Goal: Task Accomplishment & Management: Use online tool/utility

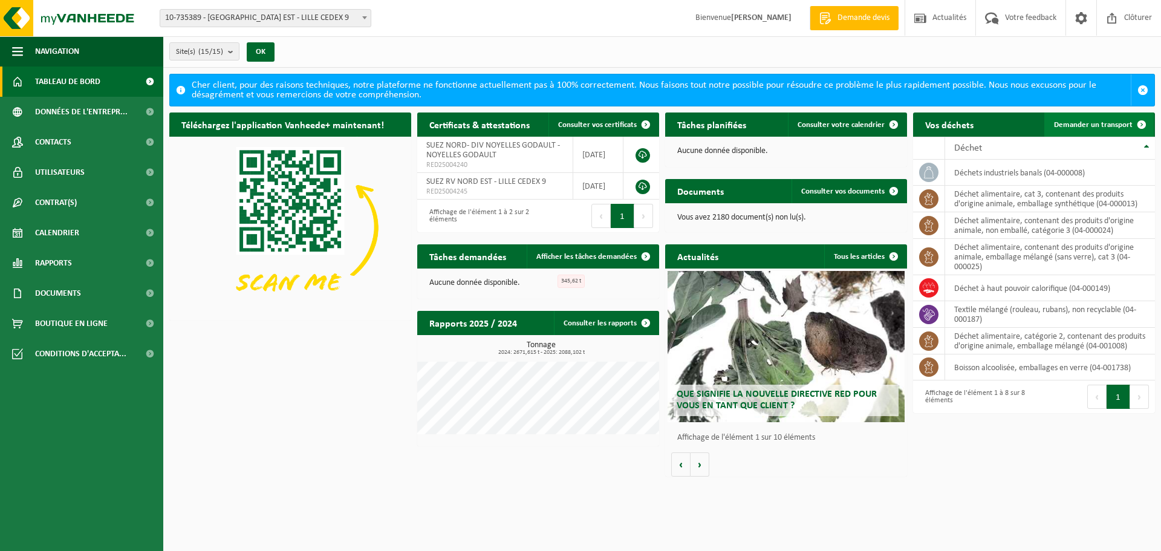
click at [1112, 126] on span "Demander un transport" at bounding box center [1093, 125] width 79 height 8
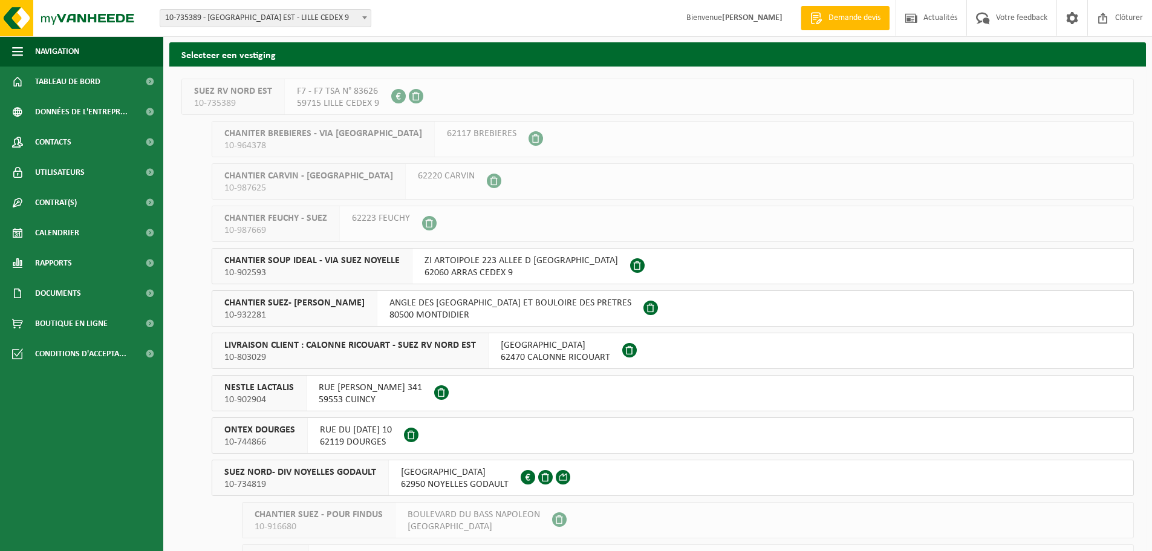
scroll to position [60, 0]
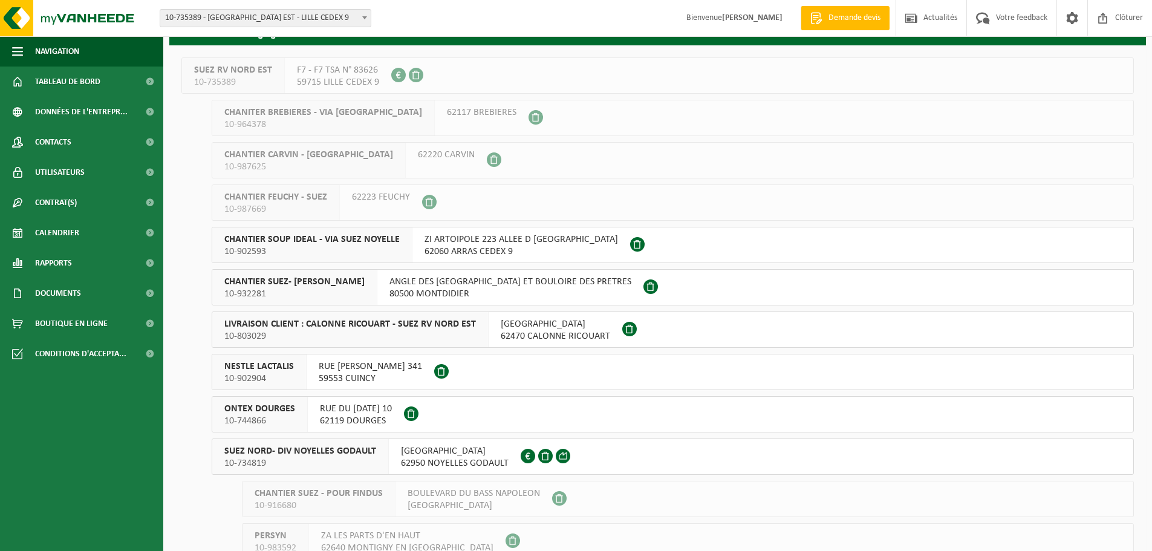
click at [616, 449] on button "SUEZ NORD- DIV NOYELLES GODAULT 10-734819 RUE MALFIDANO 62950 NOYELLES GODAULT …" at bounding box center [673, 456] width 922 height 36
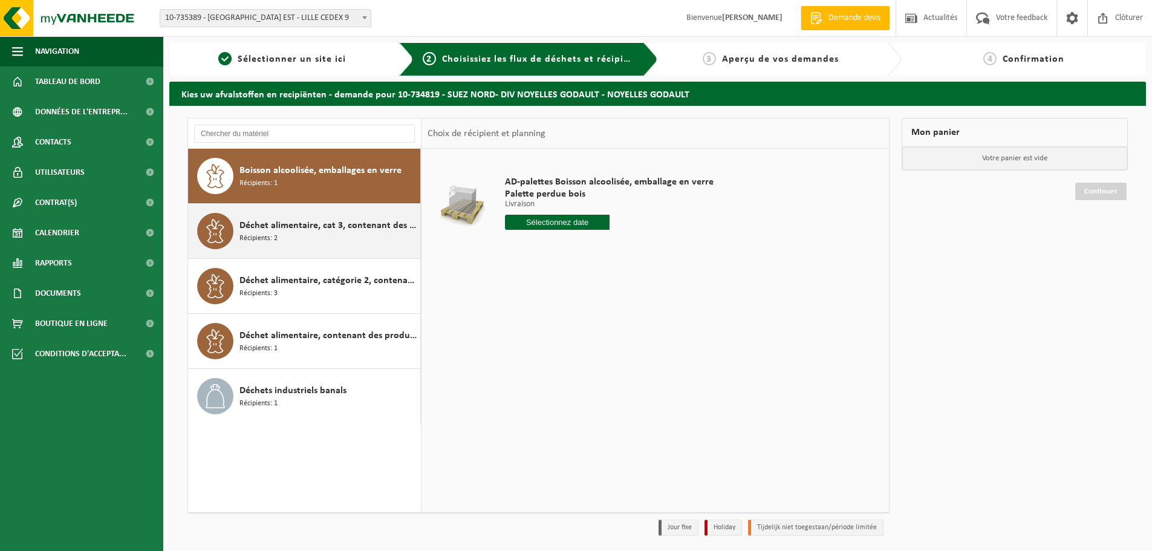
click at [256, 234] on span "Récipients: 2" at bounding box center [258, 238] width 38 height 11
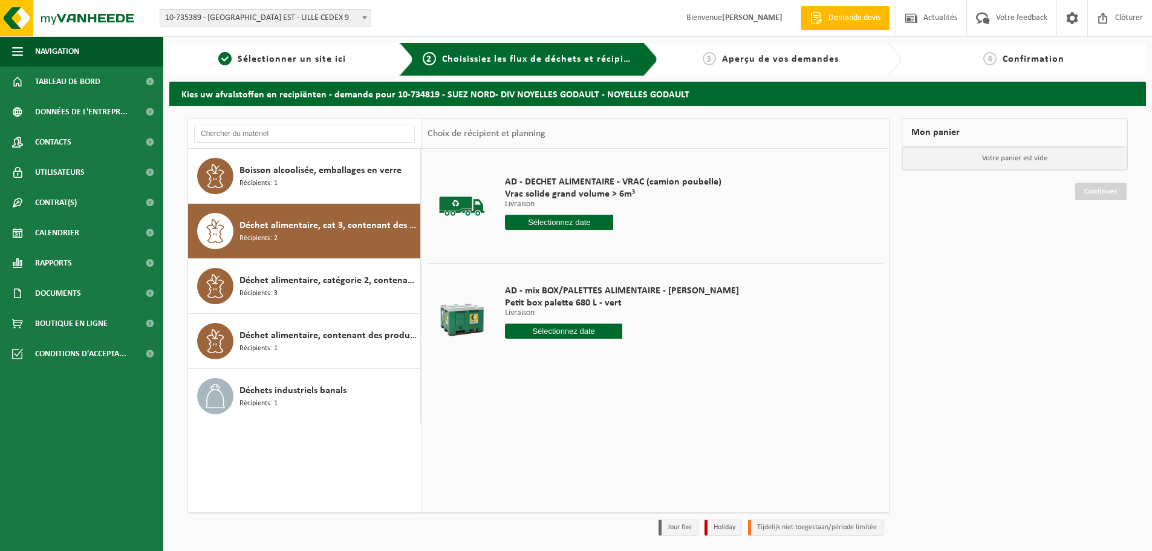
click at [573, 330] on input "text" at bounding box center [563, 331] width 117 height 15
click at [522, 458] on div "18" at bounding box center [516, 457] width 21 height 19
type input "à partir de 2025-08-18"
type input "2025-08-18"
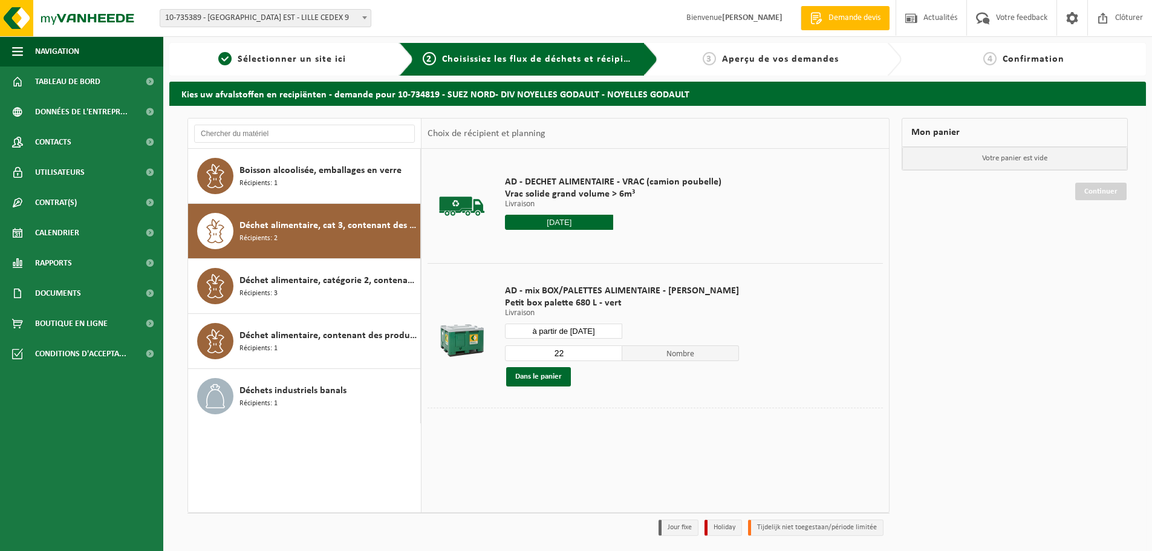
drag, startPoint x: 559, startPoint y: 354, endPoint x: 503, endPoint y: 359, distance: 57.0
click at [503, 359] on div "AD - mix BOX/PALETTES ALIMENTAIRE - BILLY Petit box palette 680 L - vert Livrai…" at bounding box center [622, 336] width 246 height 126
type input "1"
click at [552, 381] on button "Dans le panier" at bounding box center [538, 376] width 65 height 19
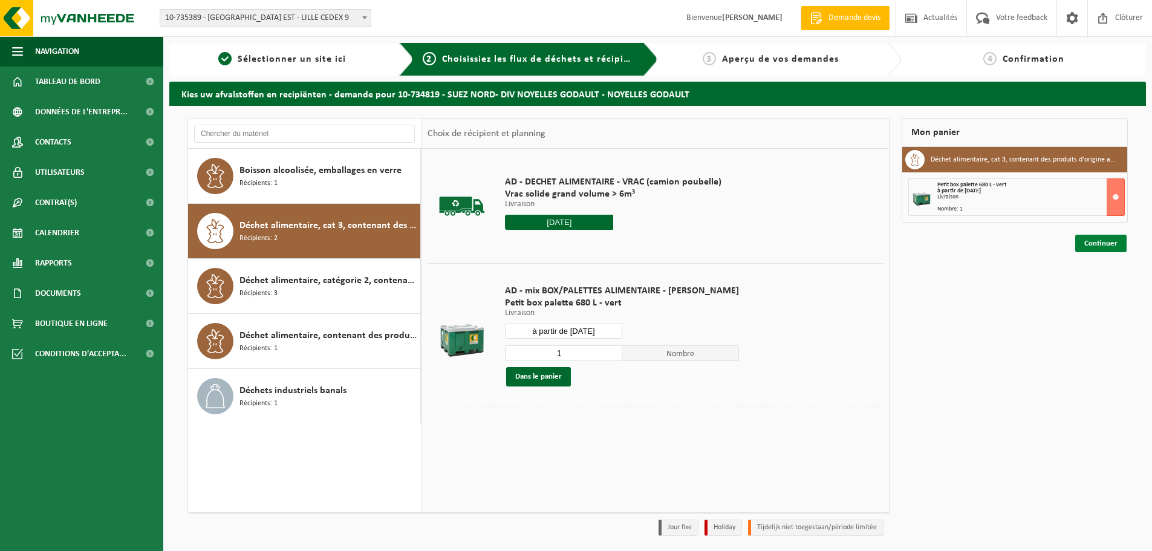
click at [1101, 239] on link "Continuer" at bounding box center [1100, 244] width 51 height 18
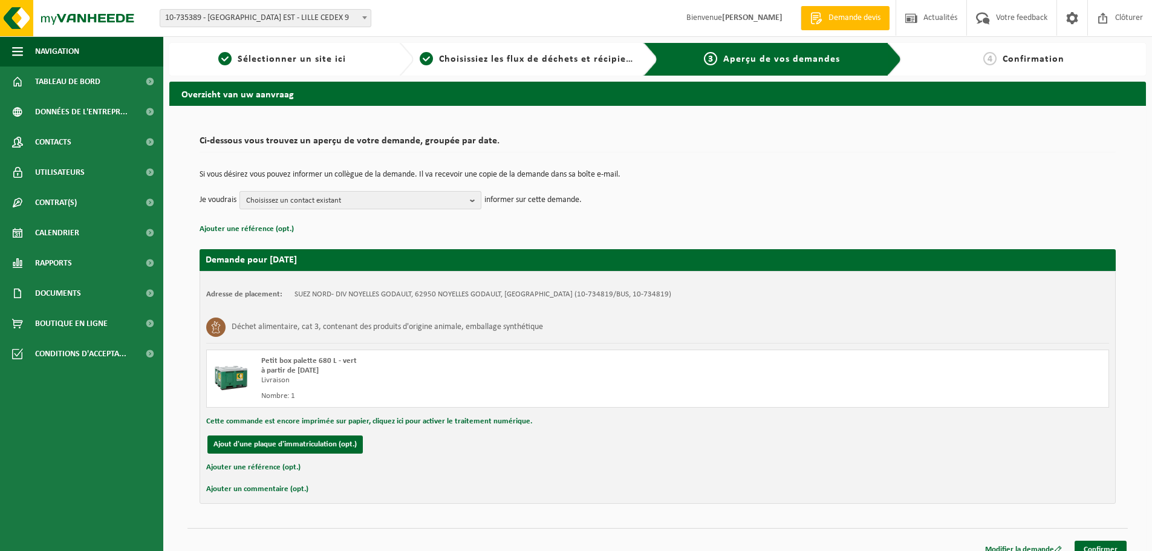
click at [452, 197] on span "Choisissez un contact existant" at bounding box center [355, 201] width 219 height 18
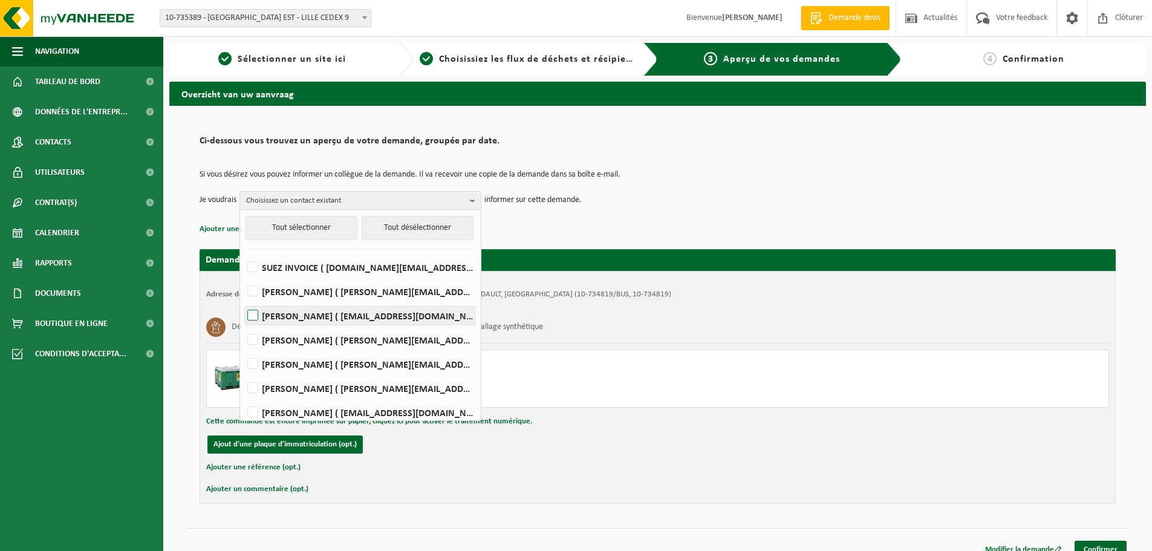
scroll to position [60, 0]
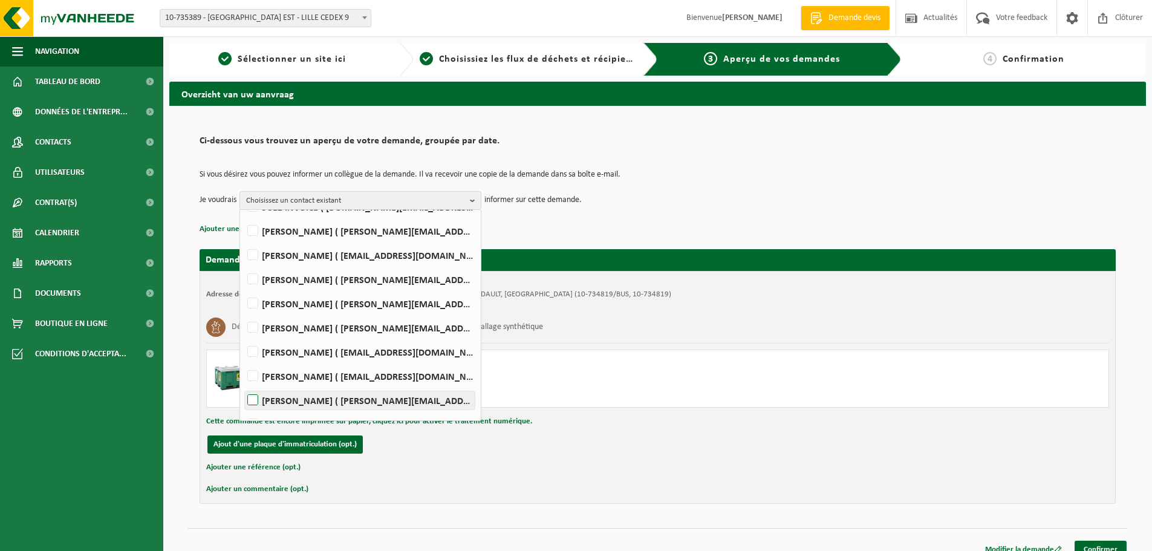
click at [339, 402] on label "Mathieu PEYRONNET ( mathieu.peyronnet@suez.com )" at bounding box center [360, 400] width 230 height 18
click at [243, 385] on input "Mathieu PEYRONNET ( mathieu.peyronnet@suez.com )" at bounding box center [243, 385] width 1 height 1
checkbox input "true"
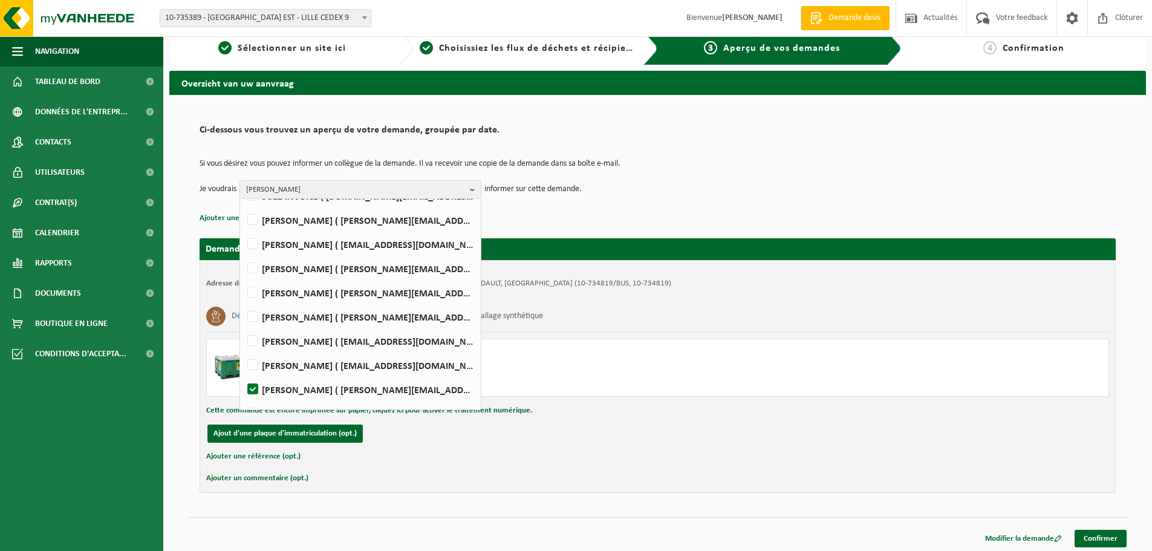
scroll to position [14, 0]
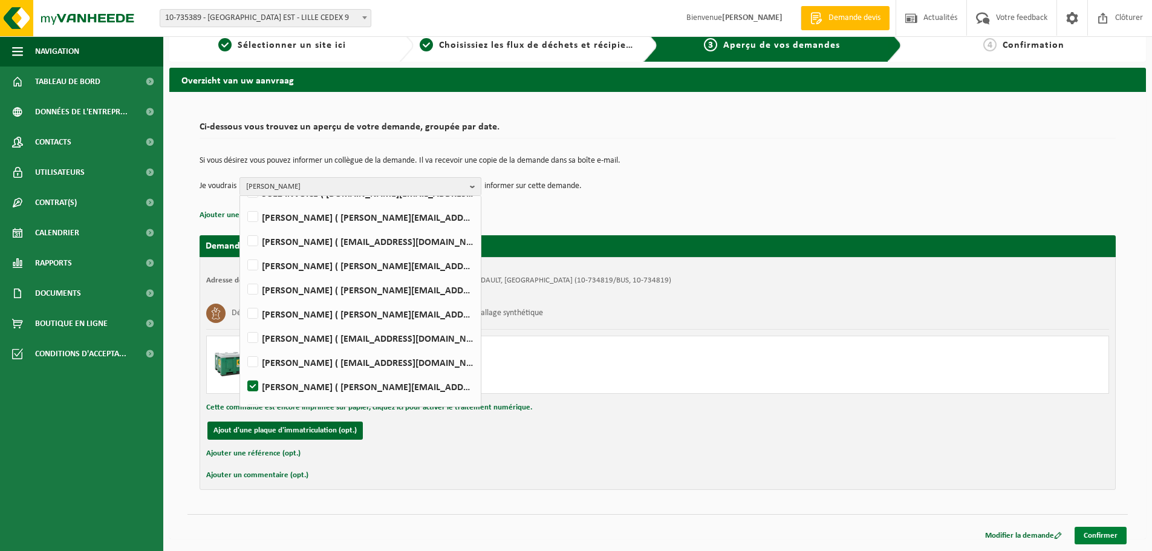
click at [1098, 533] on link "Confirmer" at bounding box center [1101, 536] width 52 height 18
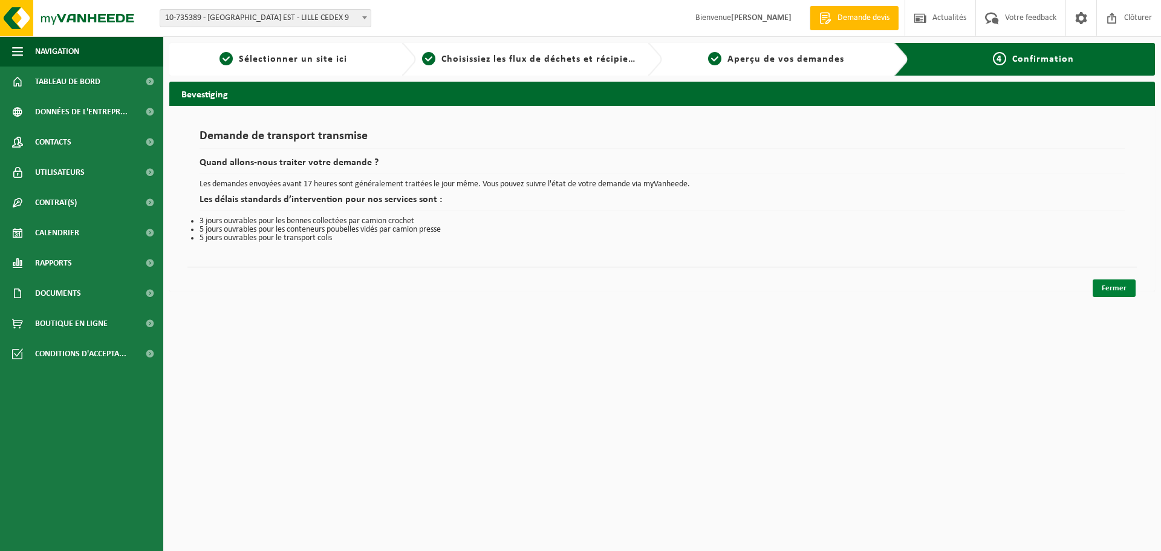
click at [1126, 295] on link "Fermer" at bounding box center [1114, 288] width 43 height 18
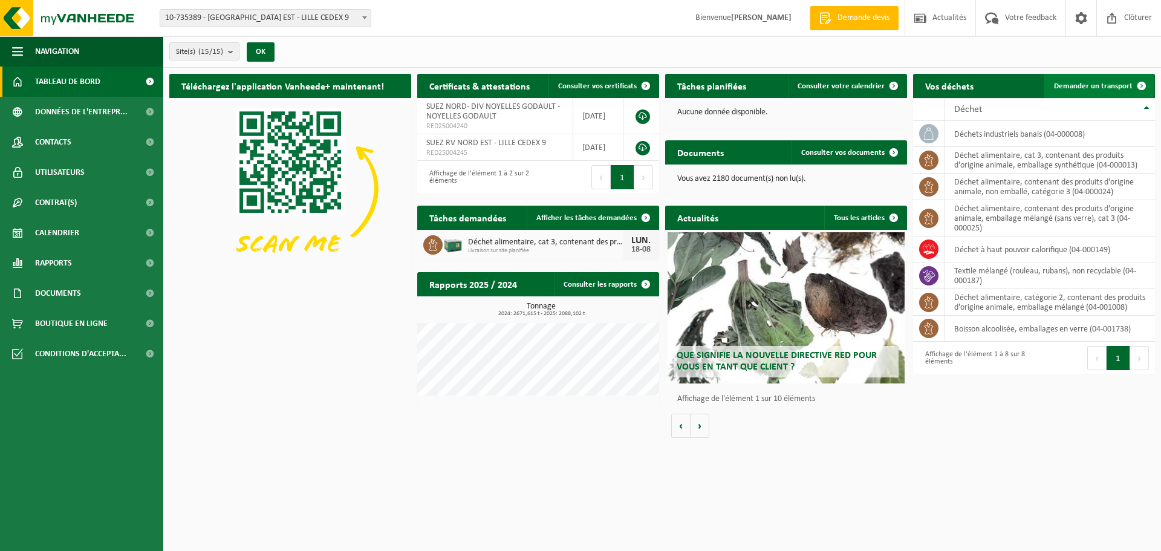
click at [1073, 78] on link "Demander un transport" at bounding box center [1098, 86] width 109 height 24
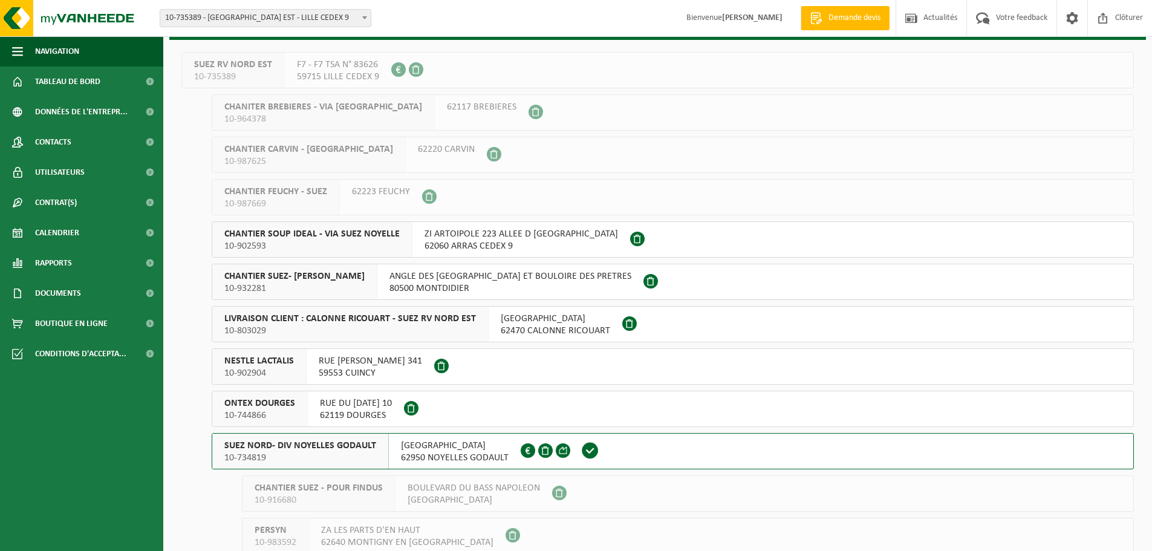
scroll to position [181, 0]
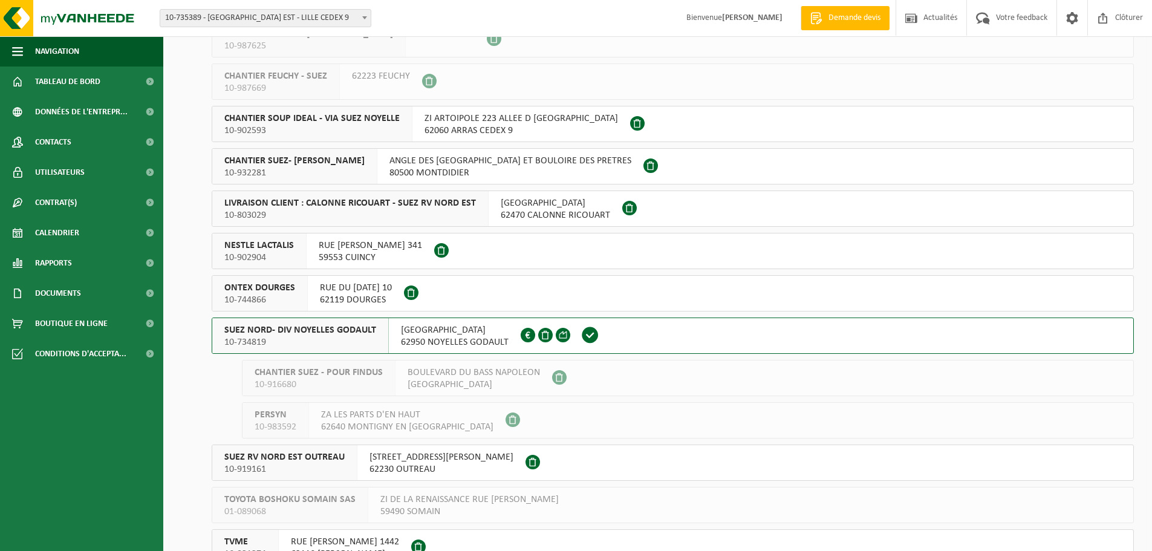
click at [650, 339] on button "SUEZ NORD- DIV NOYELLES GODAULT 10-734819 RUE MALFIDANO 62950 NOYELLES GODAULT …" at bounding box center [673, 336] width 922 height 36
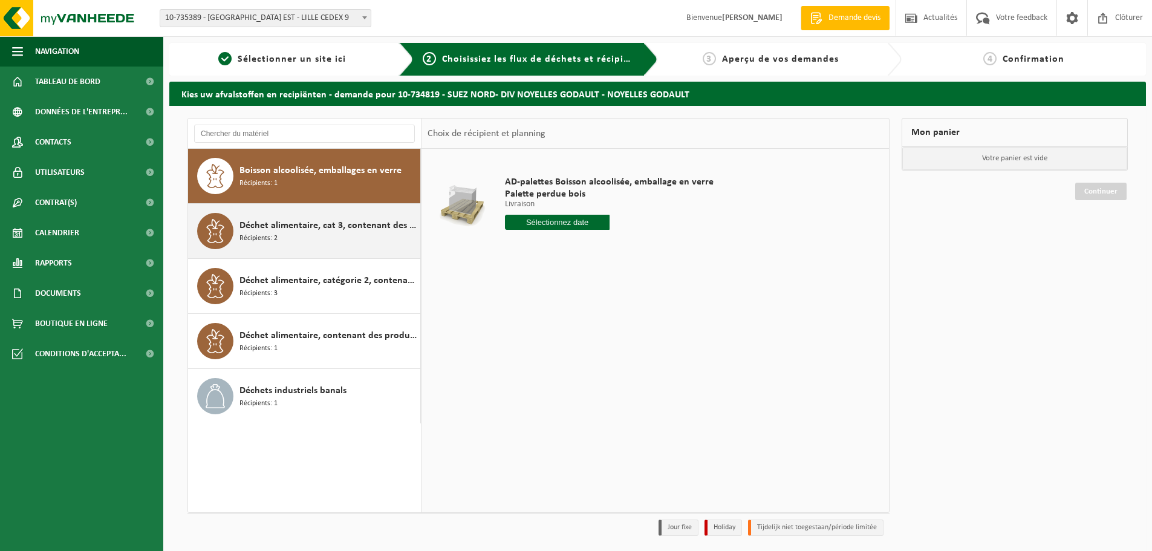
click at [328, 232] on span "Déchet alimentaire, cat 3, contenant des produits d'origine animale, emballage …" at bounding box center [328, 225] width 178 height 15
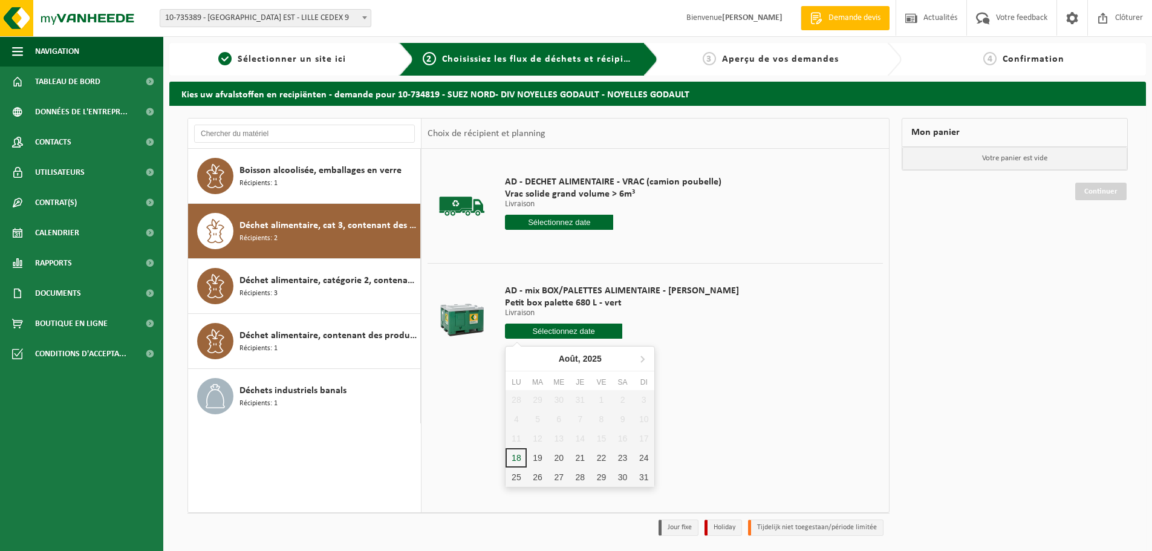
click at [540, 333] on input "text" at bounding box center [563, 331] width 117 height 15
click at [521, 459] on div "18" at bounding box center [516, 457] width 21 height 19
type input "à partir de [DATE]"
type input "2025-08-18"
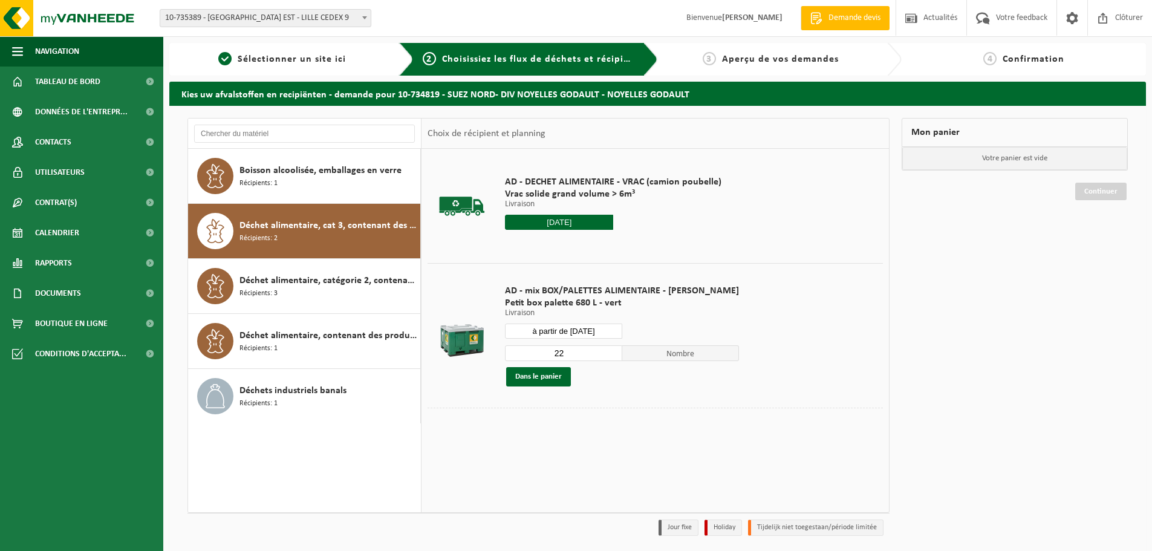
drag, startPoint x: 559, startPoint y: 349, endPoint x: 481, endPoint y: 344, distance: 78.2
click at [486, 345] on tr "AD - mix BOX/PALETTES ALIMENTAIRE - BILLY Petit box palette 680 L - vert Livrai…" at bounding box center [655, 335] width 455 height 145
type input "1"
click at [526, 379] on button "Dans le panier" at bounding box center [538, 376] width 65 height 19
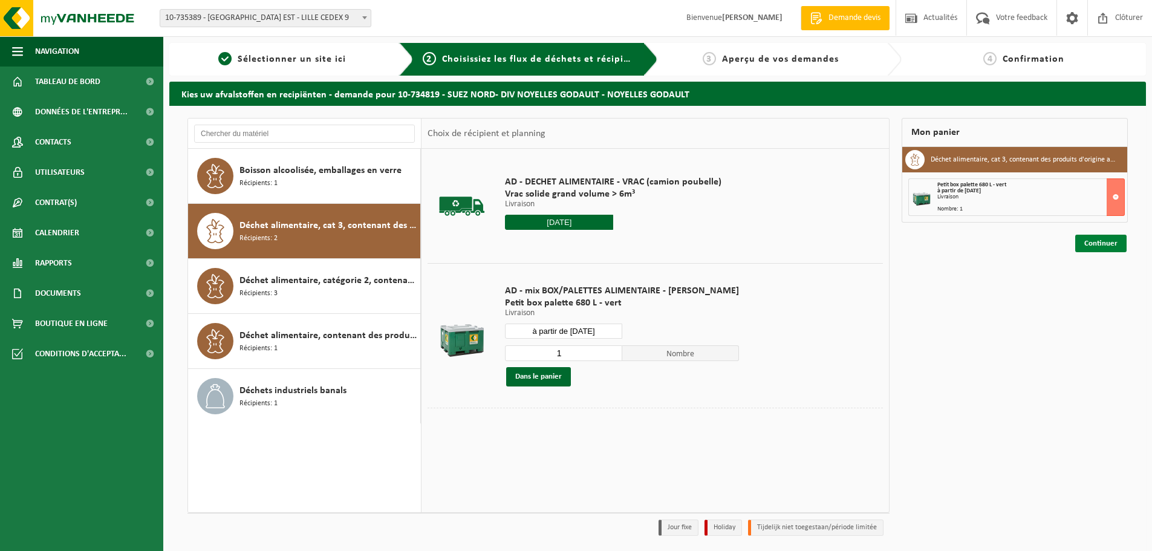
click at [1082, 247] on link "Continuer" at bounding box center [1100, 244] width 51 height 18
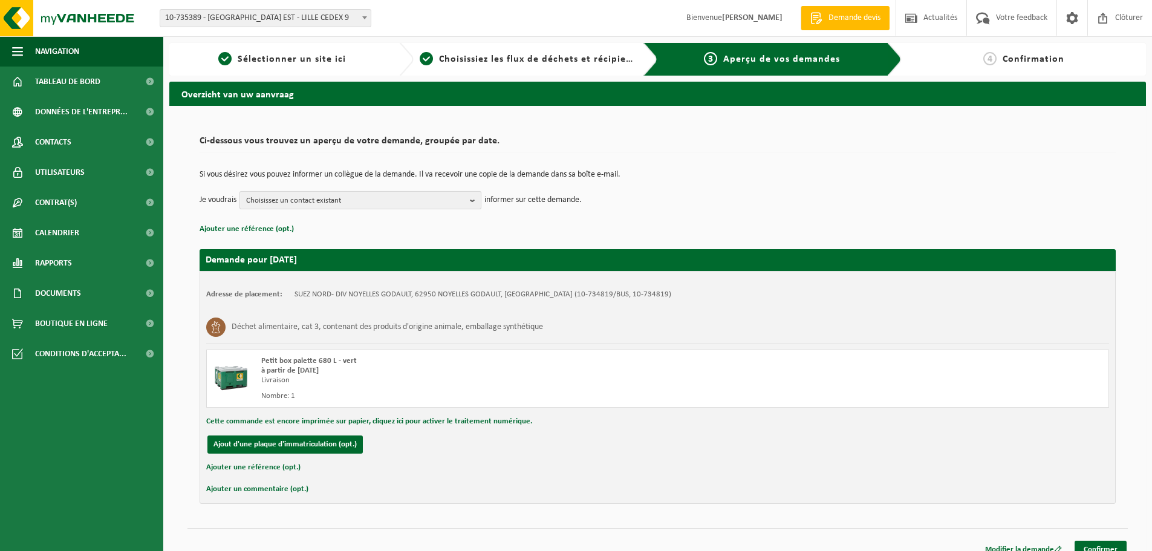
click at [441, 203] on span "Choisissez un contact existant" at bounding box center [355, 201] width 219 height 18
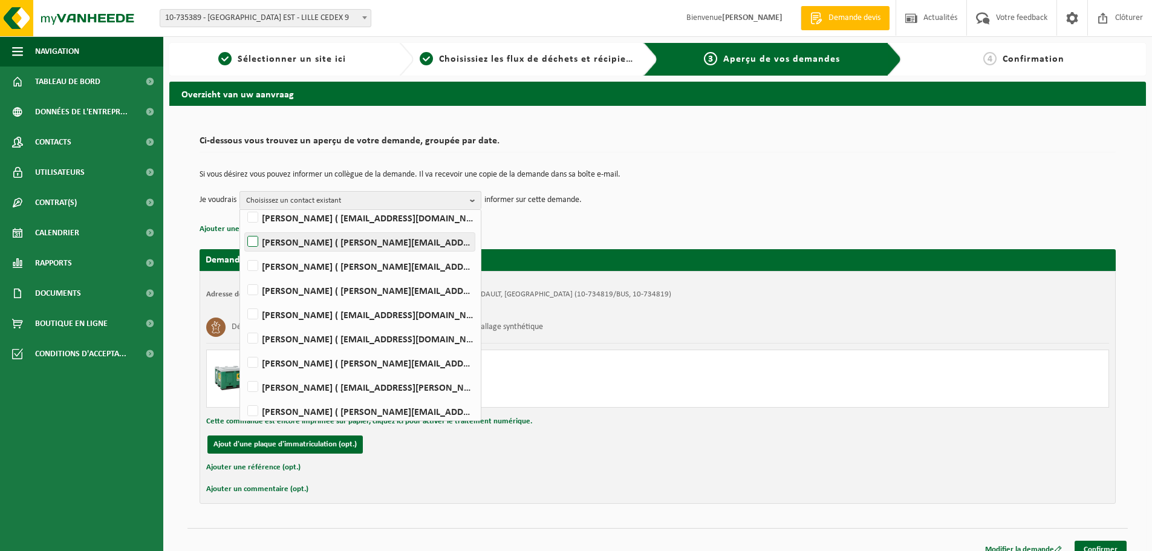
scroll to position [103, 0]
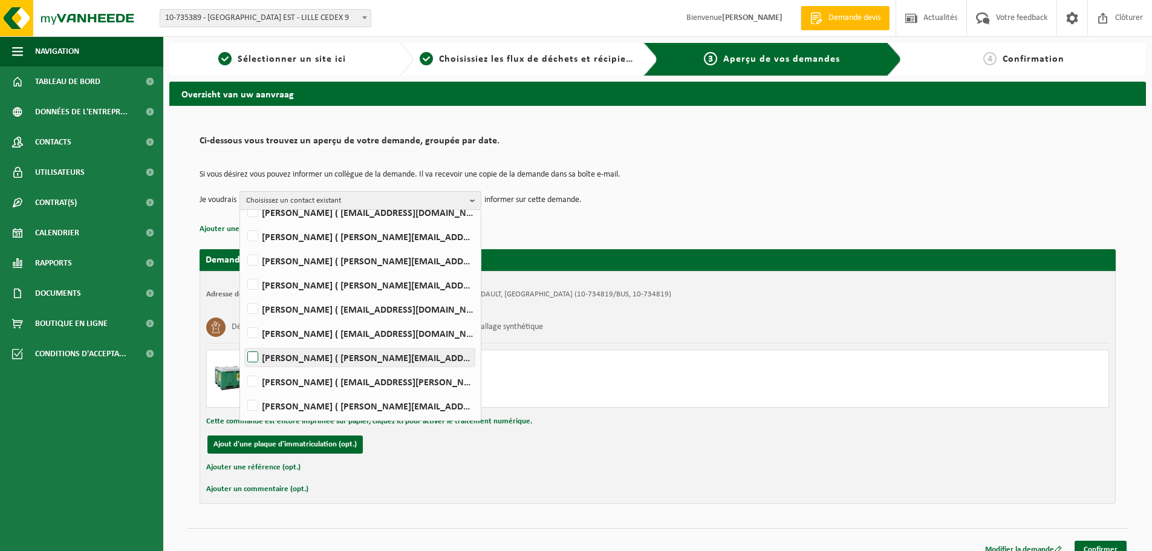
click at [351, 354] on label "[PERSON_NAME] ( [PERSON_NAME][EMAIL_ADDRESS][DOMAIN_NAME] )" at bounding box center [360, 357] width 230 height 18
click at [243, 342] on input "[PERSON_NAME] ( [PERSON_NAME][EMAIL_ADDRESS][DOMAIN_NAME] )" at bounding box center [243, 342] width 1 height 1
checkbox input "true"
click at [612, 323] on div "Déchet alimentaire, cat 3, contenant des produits d'origine animale, emballage …" at bounding box center [657, 326] width 903 height 31
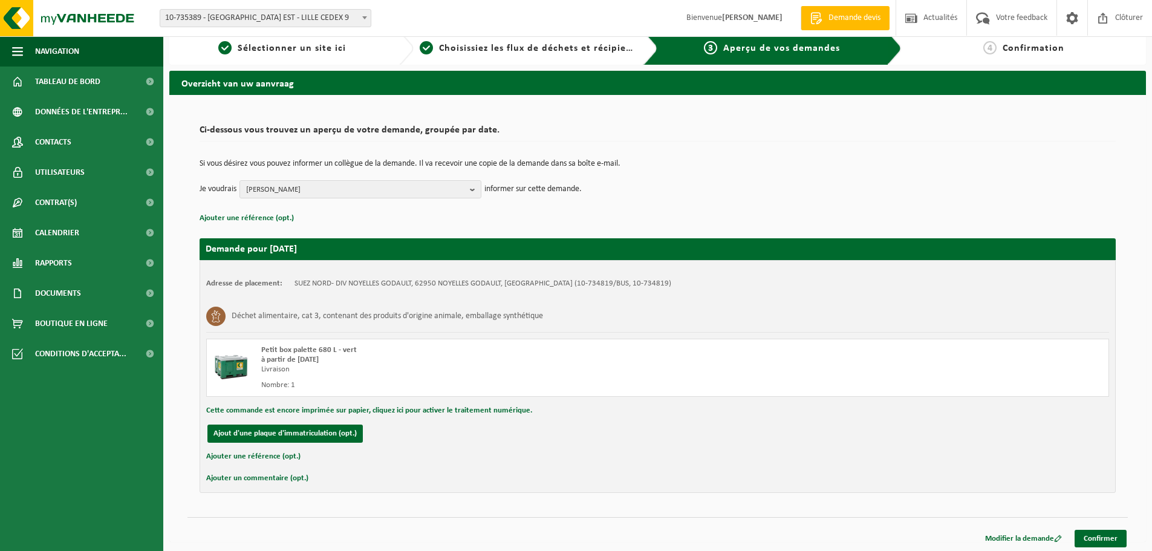
scroll to position [14, 0]
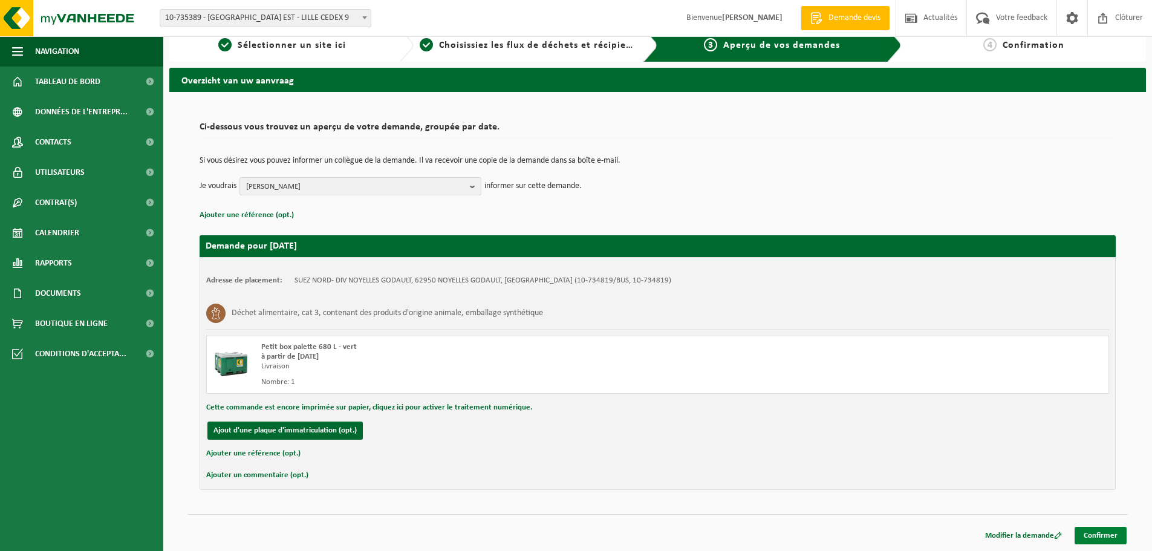
click at [1088, 535] on link "Confirmer" at bounding box center [1101, 536] width 52 height 18
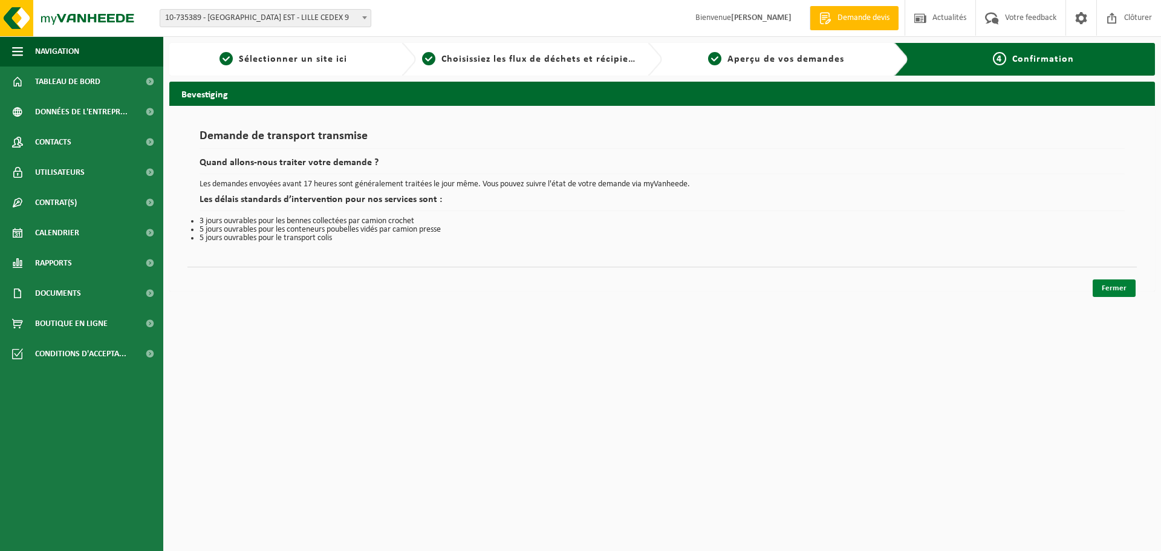
click at [1106, 287] on link "Fermer" at bounding box center [1114, 288] width 43 height 18
